Goal: Find specific page/section: Find specific page/section

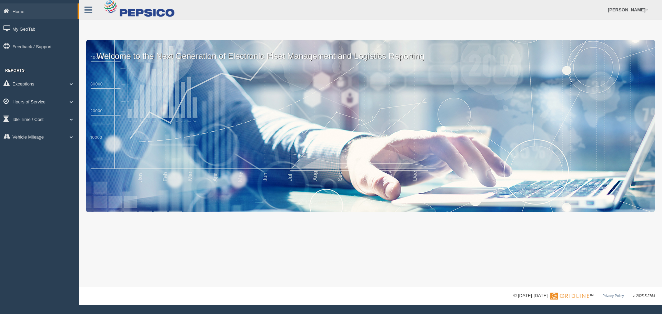
click at [39, 102] on link "Hours of Service" at bounding box center [39, 102] width 79 height 16
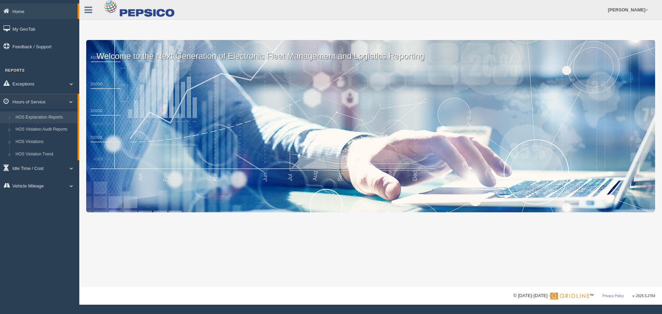
click at [40, 120] on link "HOS Explanation Reports" at bounding box center [44, 117] width 65 height 12
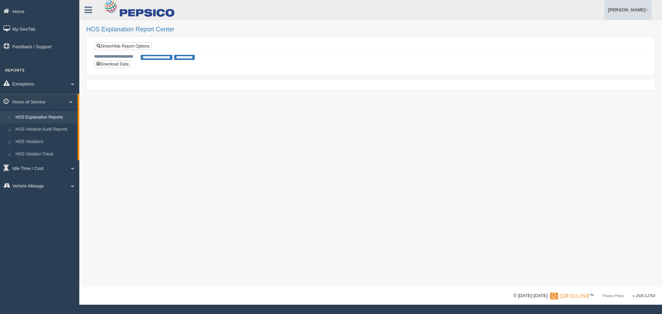
click at [623, 16] on link "[PERSON_NAME]" at bounding box center [627, 10] width 47 height 20
drag, startPoint x: 597, startPoint y: 48, endPoint x: 590, endPoint y: 42, distance: 9.0
click at [597, 47] on link "Log Off" at bounding box center [613, 41] width 75 height 14
